Goal: Task Accomplishment & Management: Use online tool/utility

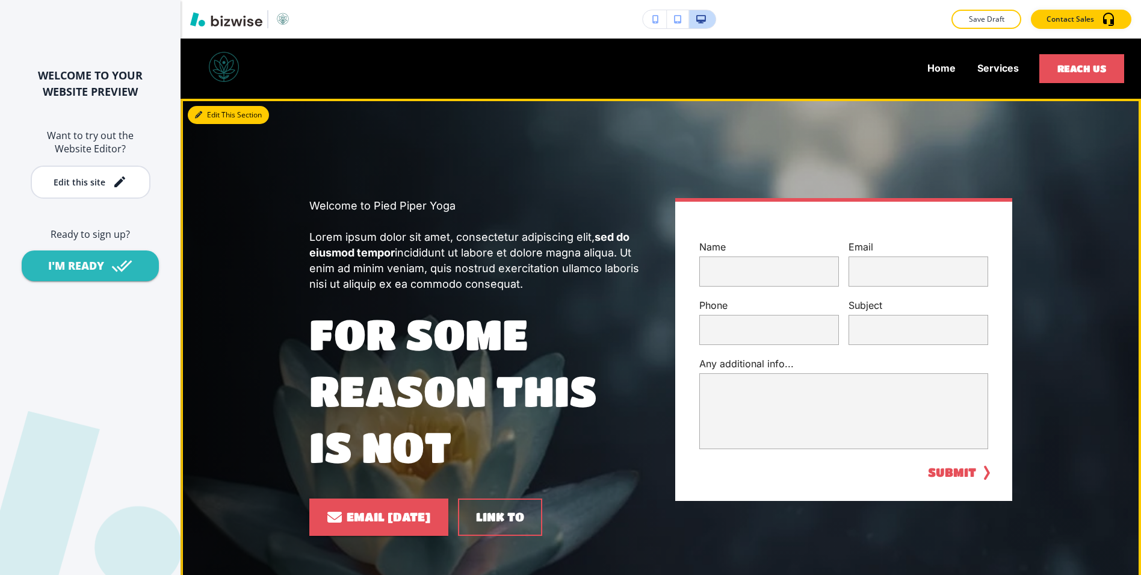
click at [208, 117] on button "Edit This Section" at bounding box center [228, 115] width 81 height 18
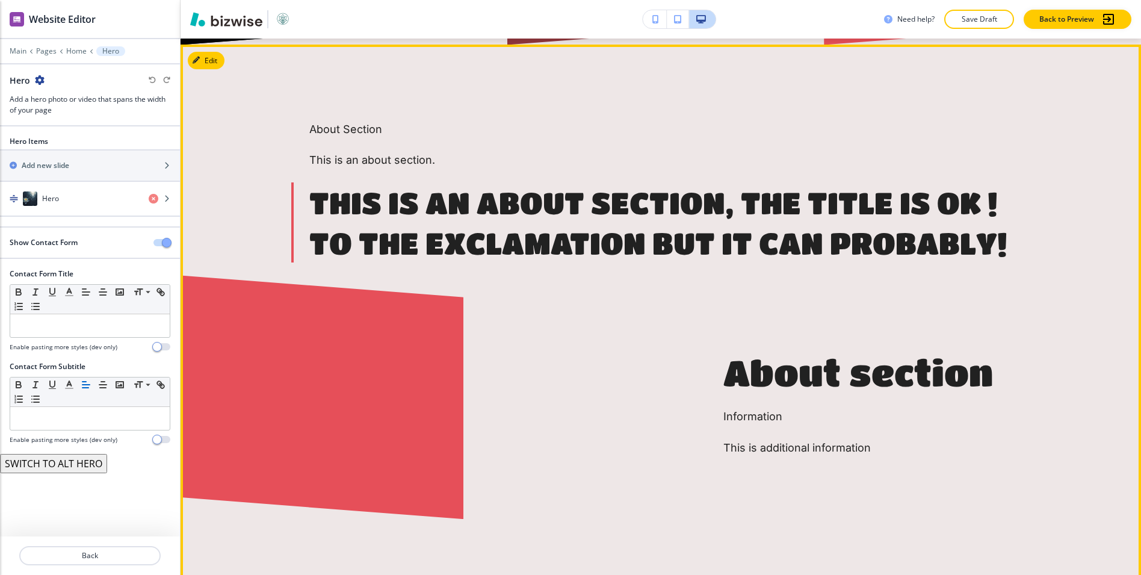
scroll to position [685, 0]
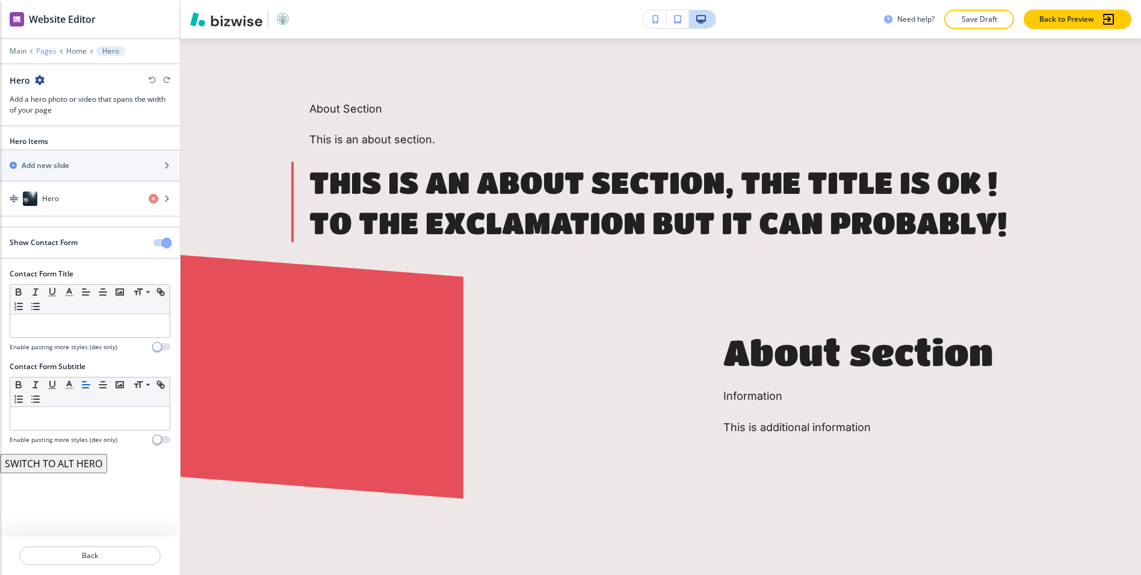
click at [43, 52] on p "Pages" at bounding box center [46, 51] width 20 height 8
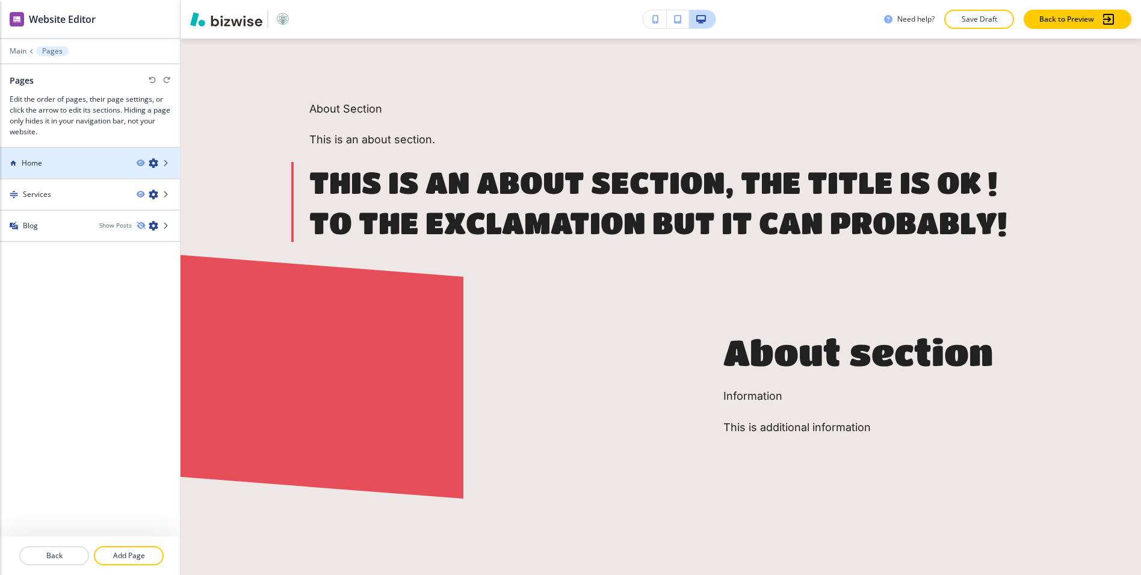
click at [55, 161] on div "Home" at bounding box center [63, 163] width 127 height 11
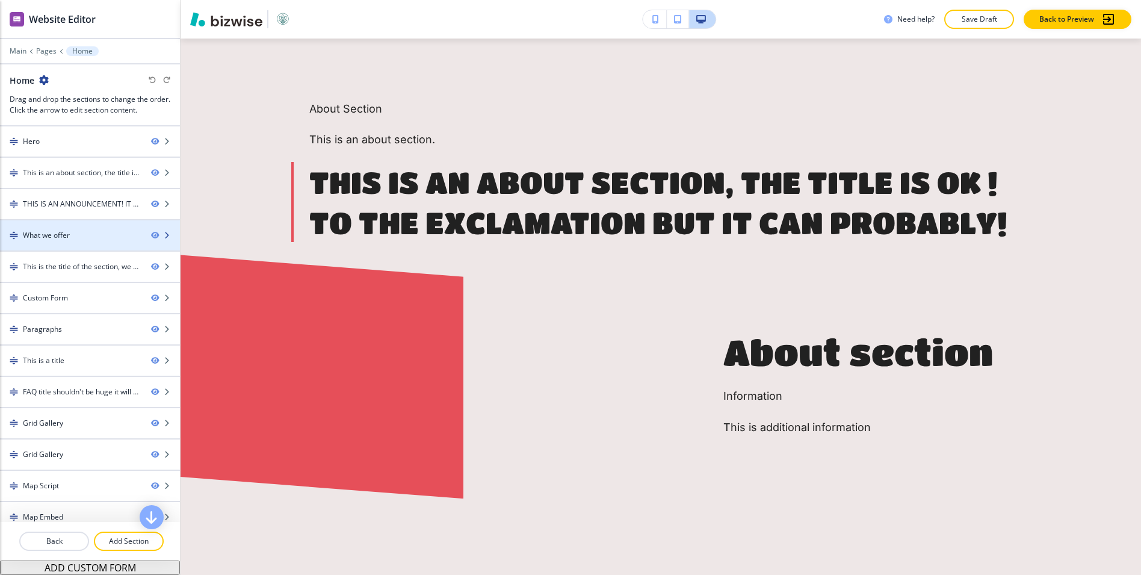
scroll to position [43, 0]
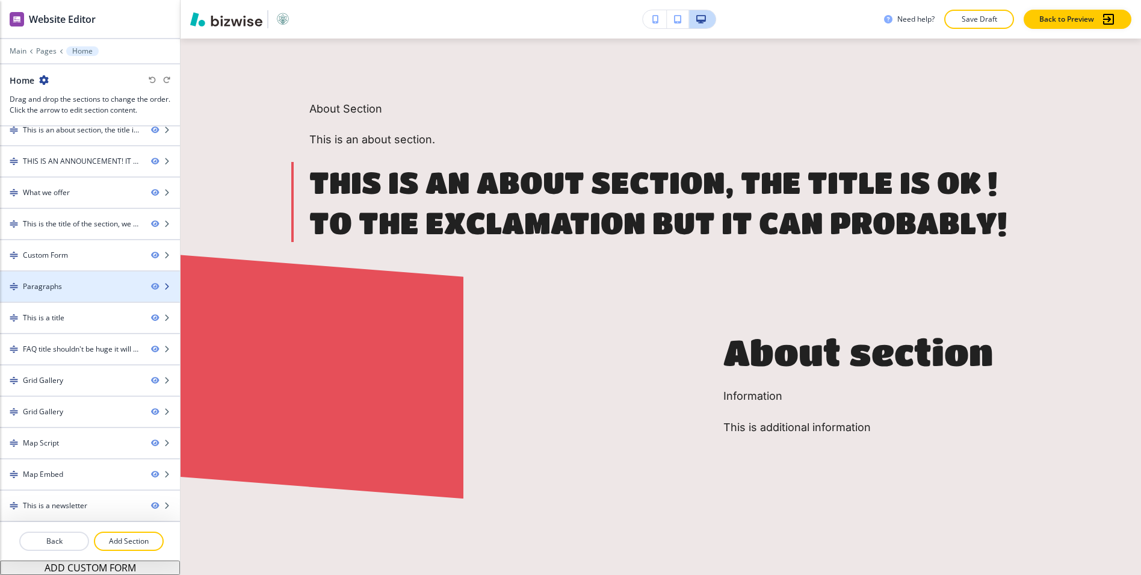
click at [48, 294] on div at bounding box center [90, 297] width 180 height 10
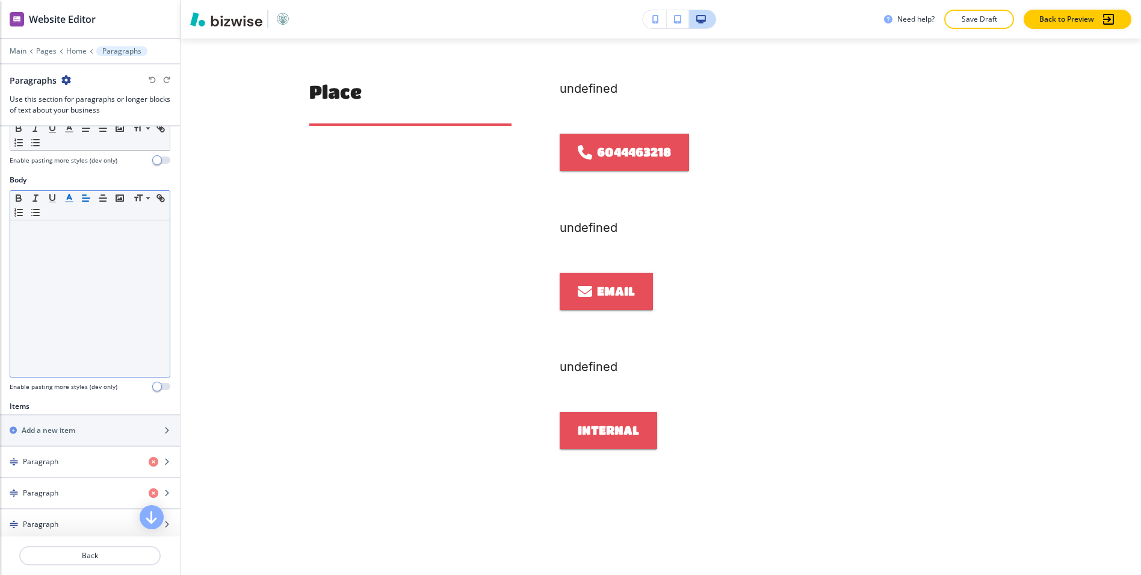
scroll to position [444, 0]
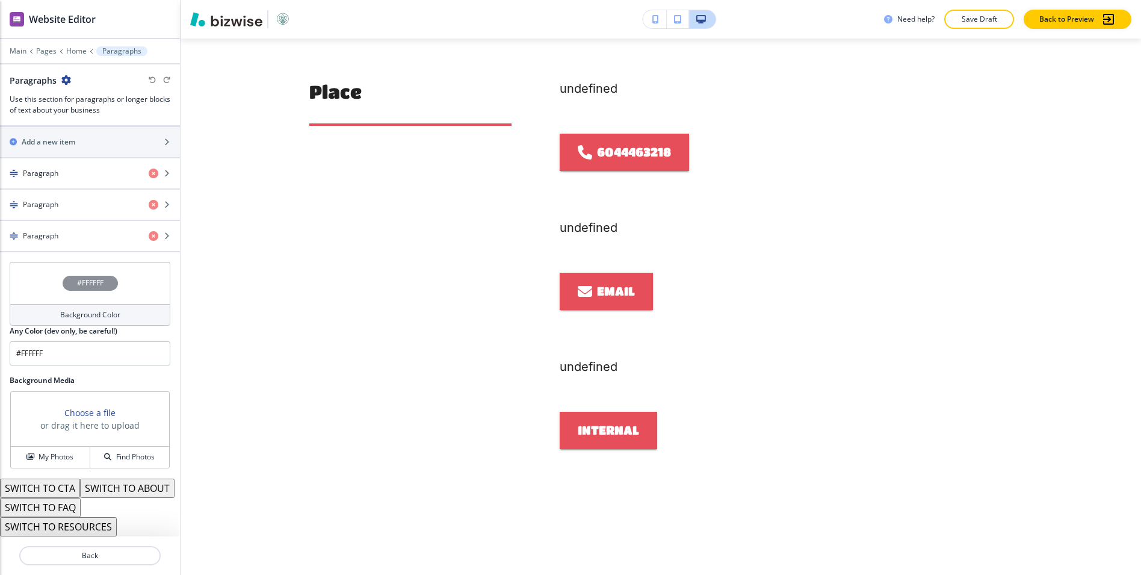
click at [113, 518] on button "SWITCH TO RESOURCES" at bounding box center [58, 526] width 117 height 19
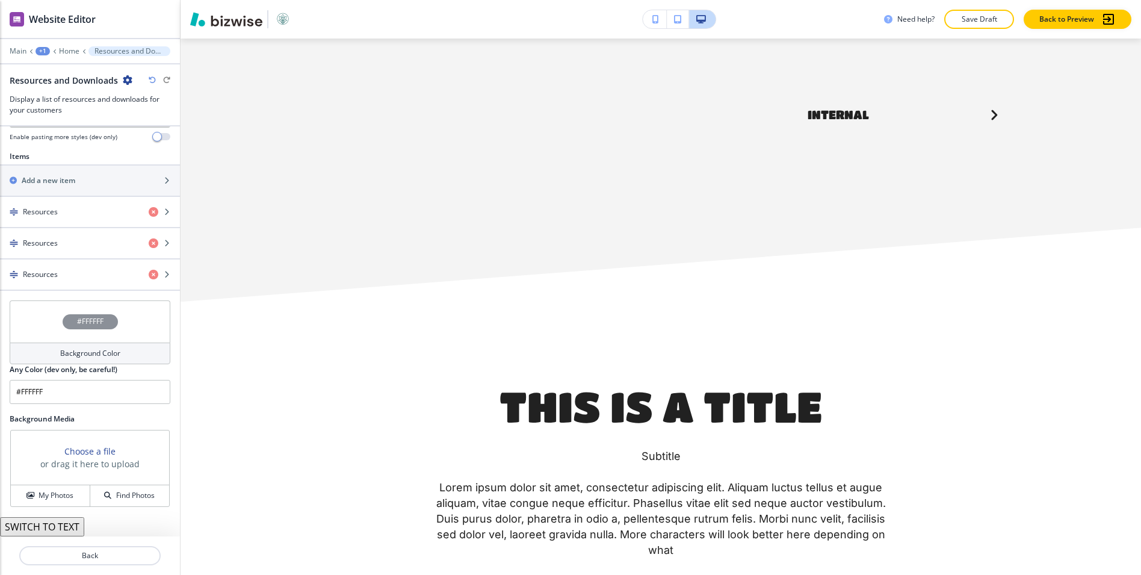
scroll to position [405, 0]
click at [61, 528] on button "SWITCH TO TEXT" at bounding box center [42, 526] width 84 height 19
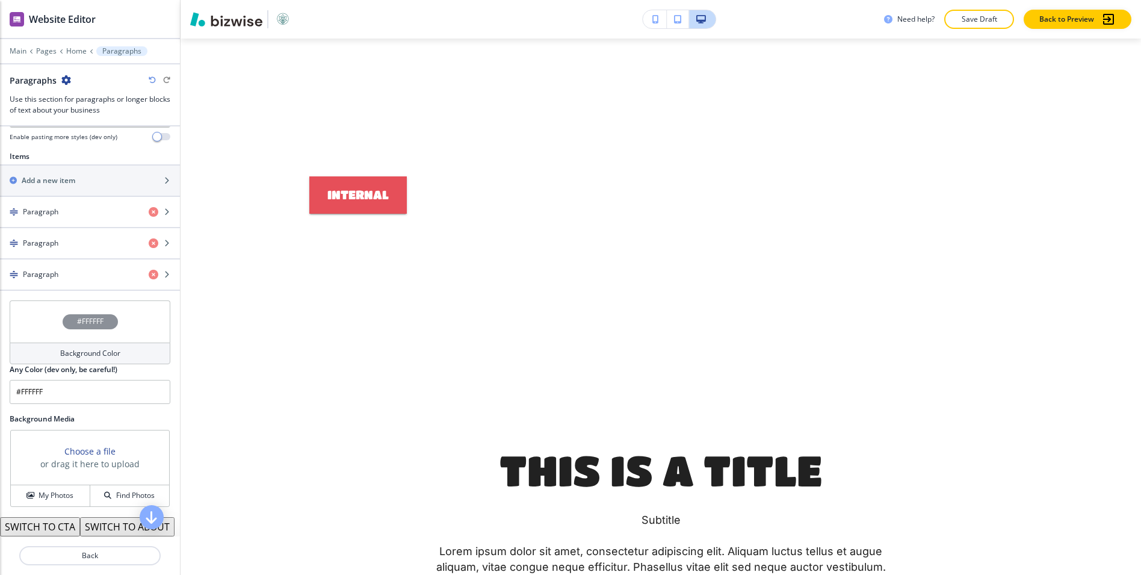
scroll to position [444, 0]
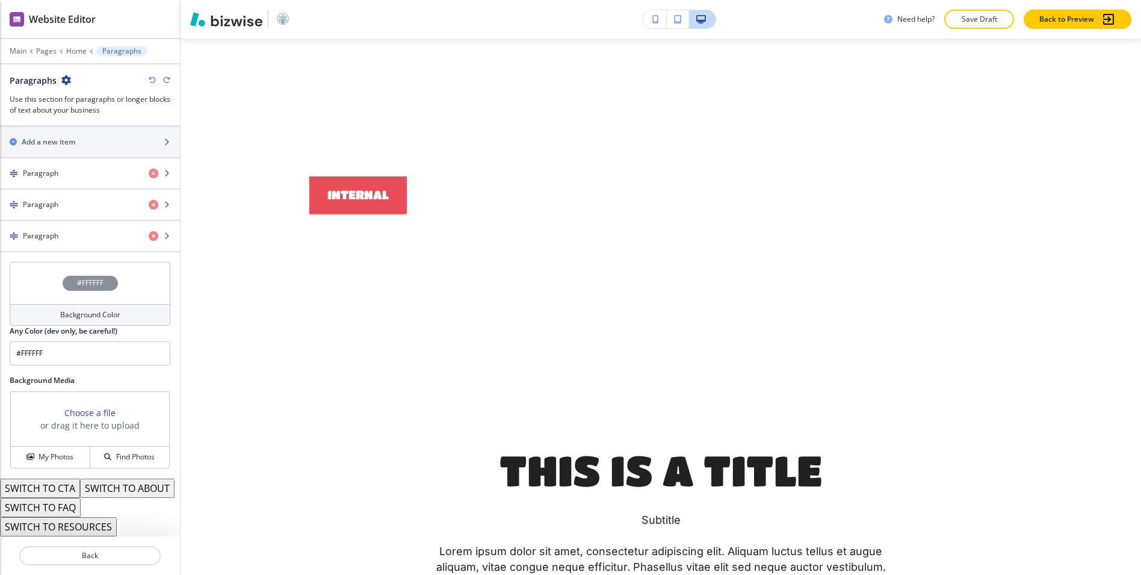
click at [55, 507] on button "SWITCH TO FAQ" at bounding box center [40, 507] width 81 height 19
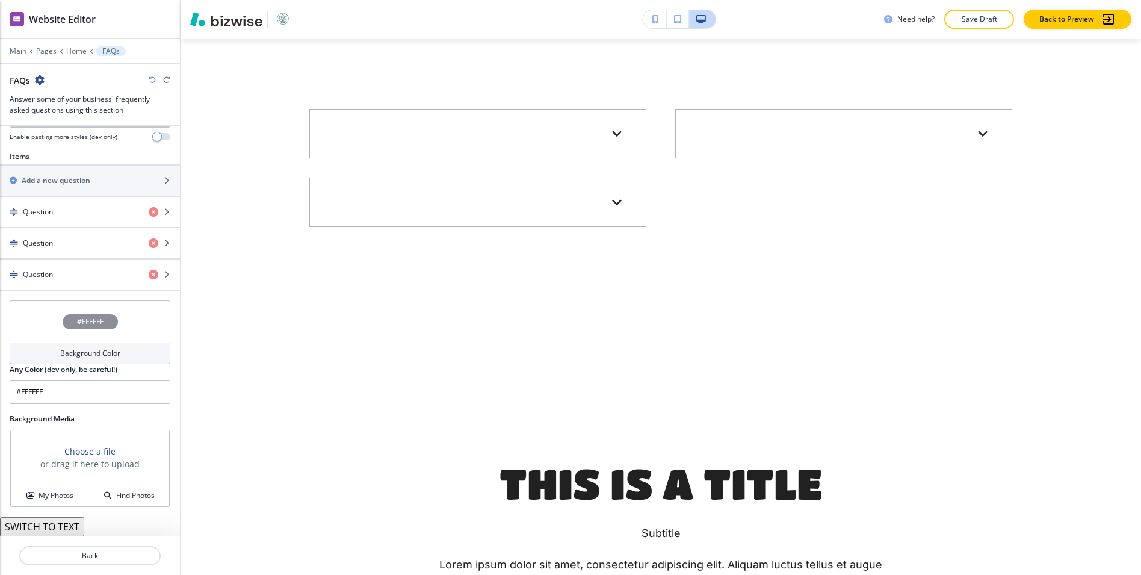
scroll to position [405, 0]
click at [53, 523] on button "SWITCH TO TEXT" at bounding box center [42, 526] width 84 height 19
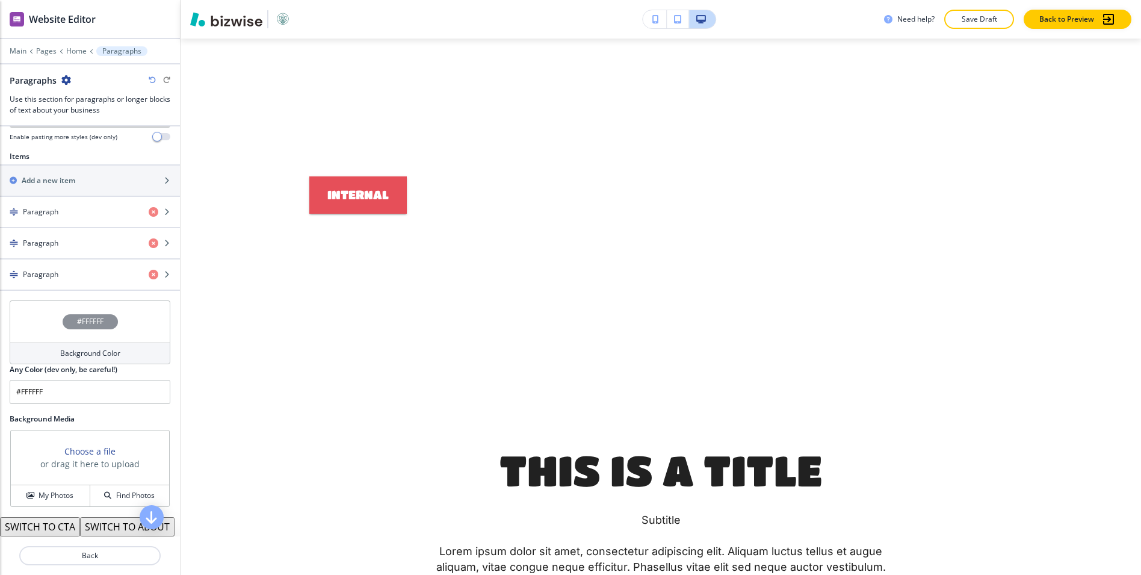
scroll to position [444, 0]
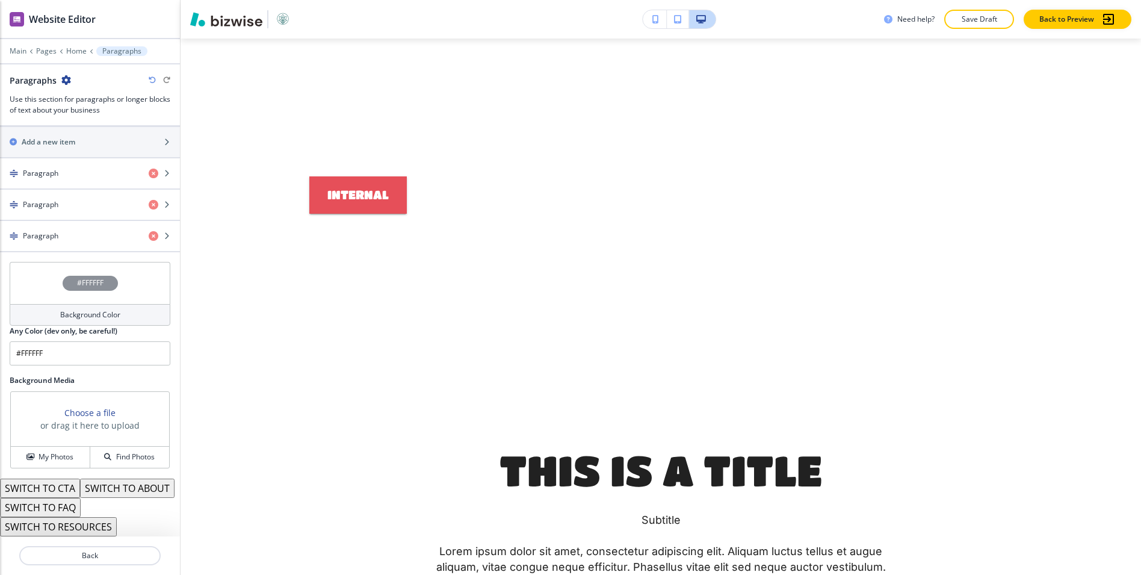
click at [108, 491] on button "SWITCH TO ABOUT" at bounding box center [127, 488] width 95 height 19
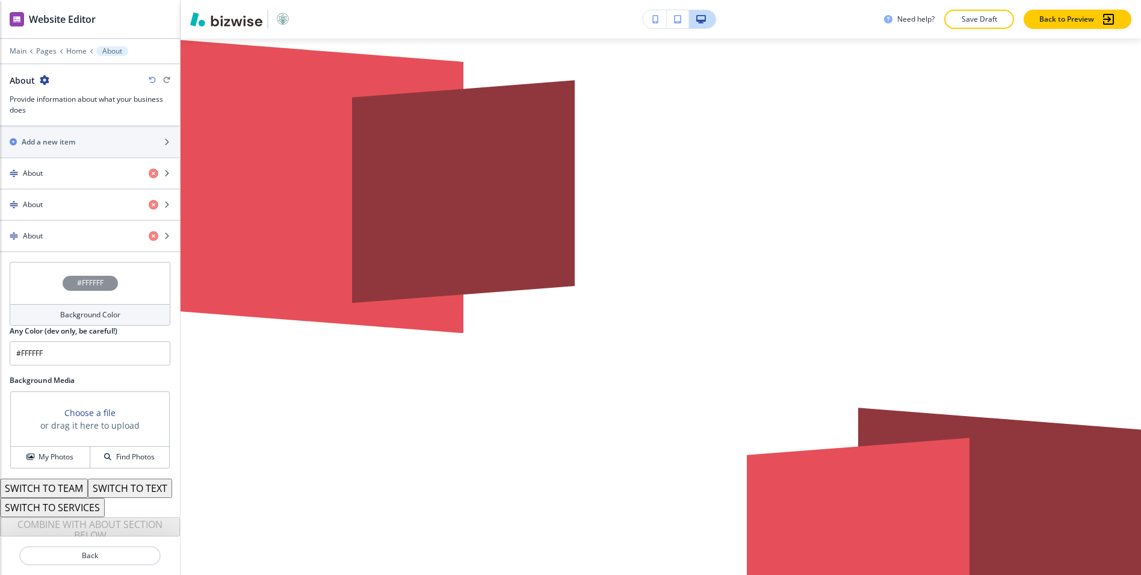
scroll to position [448, 0]
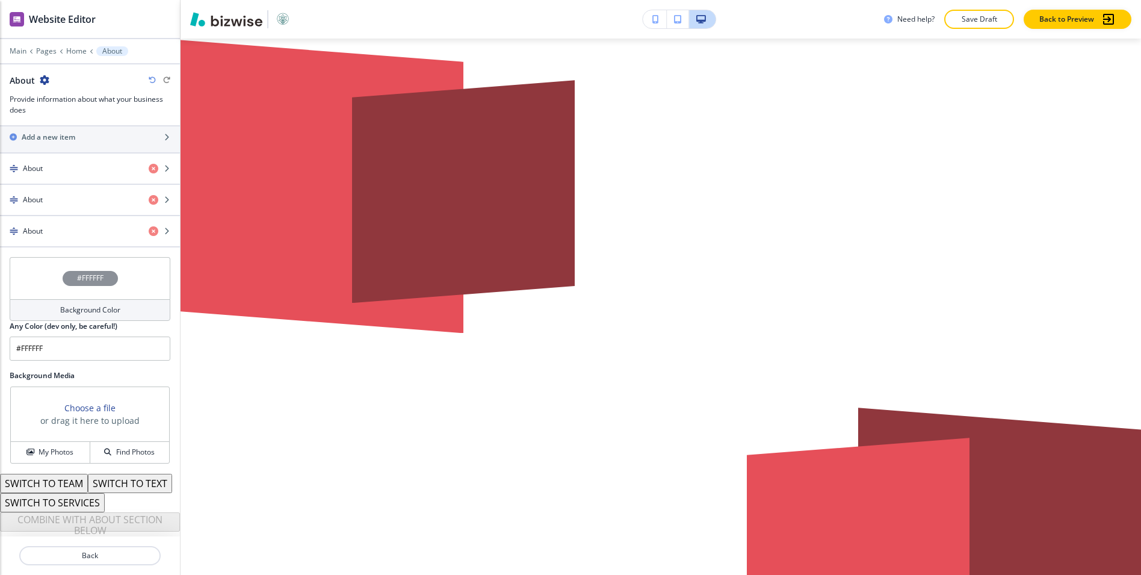
click at [78, 500] on button "SWITCH TO SERVICES" at bounding box center [52, 502] width 105 height 19
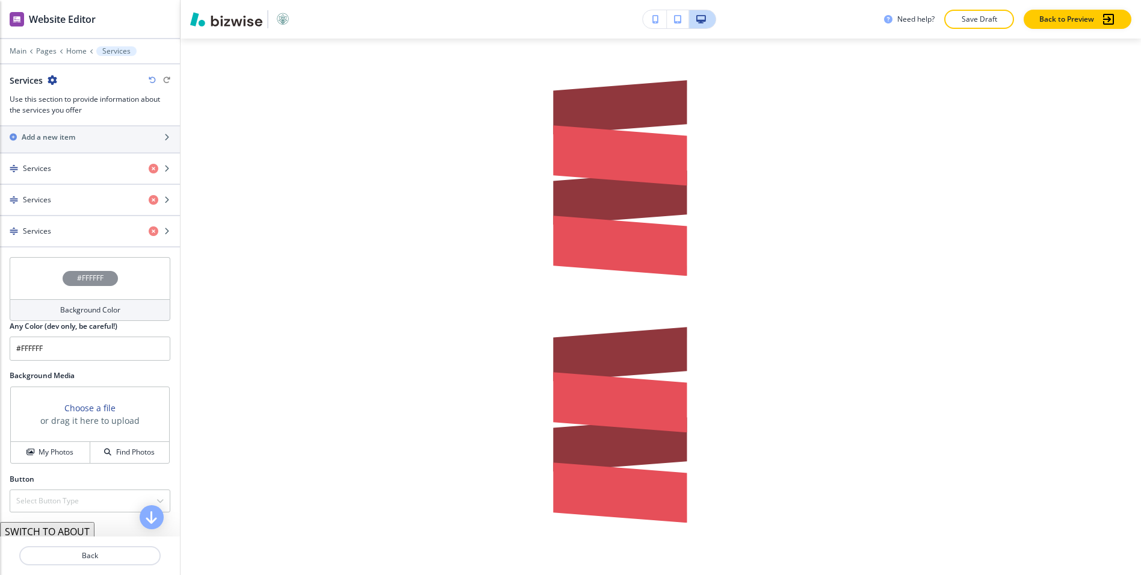
scroll to position [569, 0]
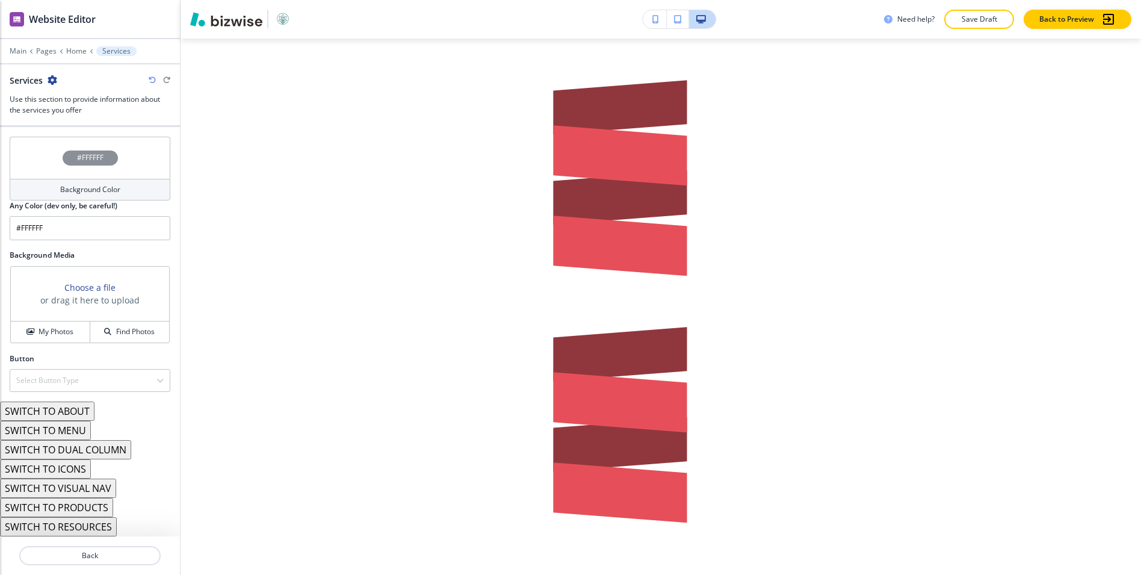
click at [67, 414] on button "SWITCH TO ABOUT" at bounding box center [47, 411] width 95 height 19
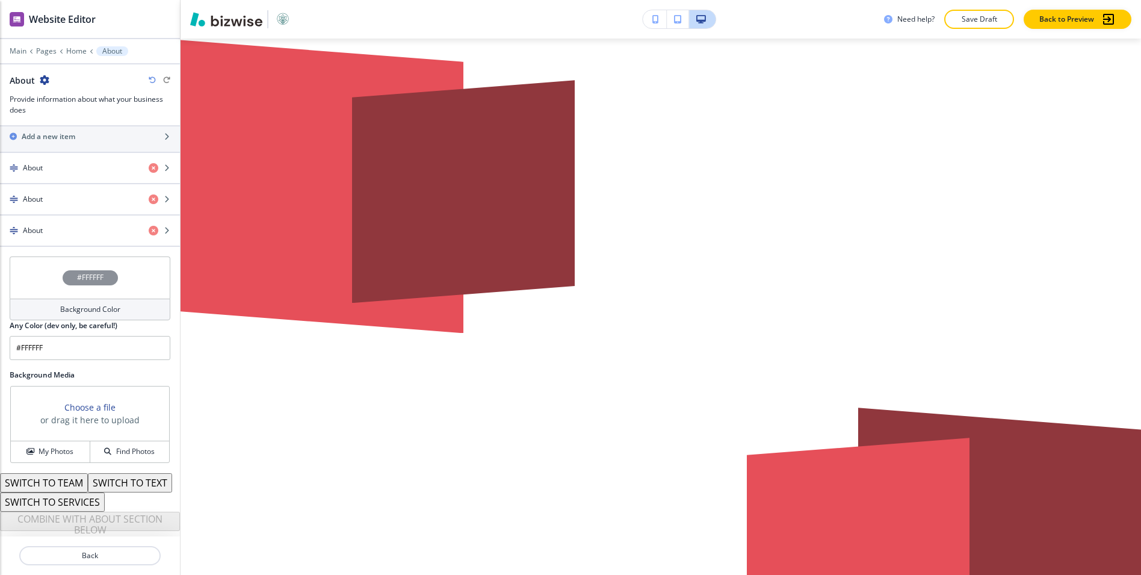
scroll to position [448, 0]
click at [130, 479] on button "SWITCH TO TEXT" at bounding box center [130, 483] width 84 height 19
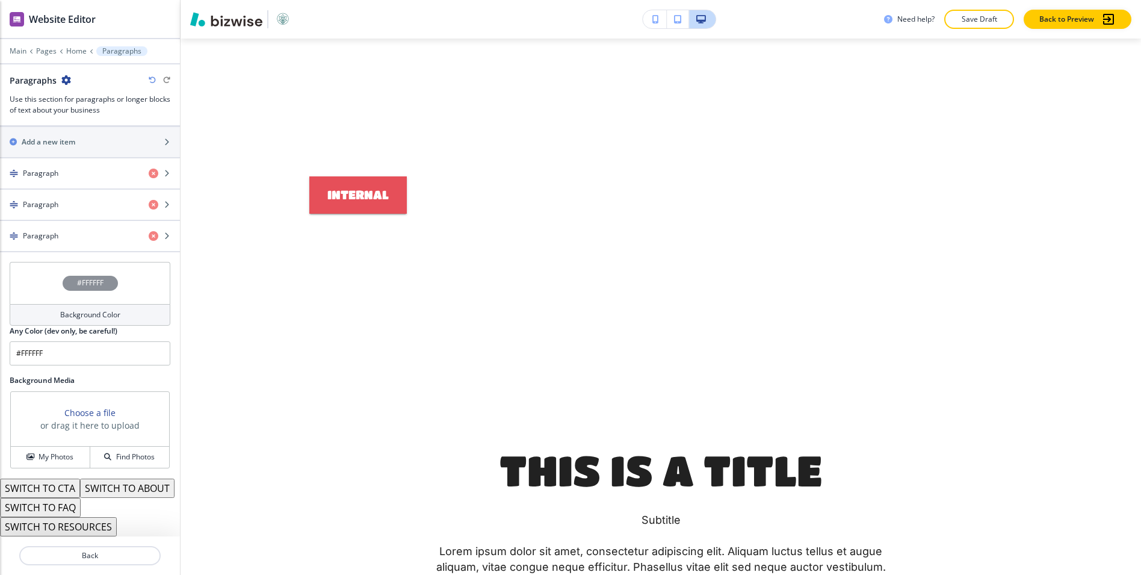
scroll to position [444, 0]
